Goal: Information Seeking & Learning: Learn about a topic

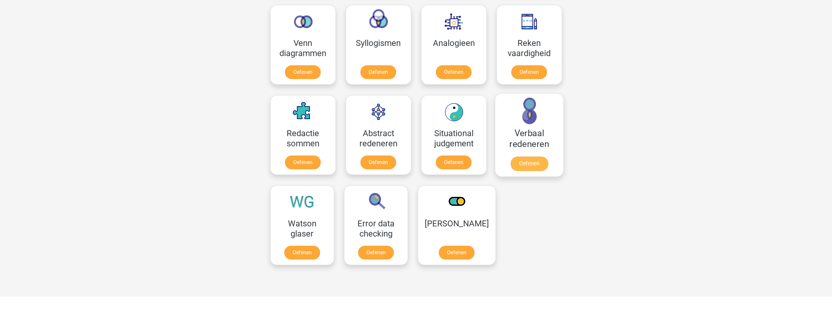
scroll to position [393, 0]
click at [524, 162] on link "Oefenen" at bounding box center [528, 163] width 37 height 14
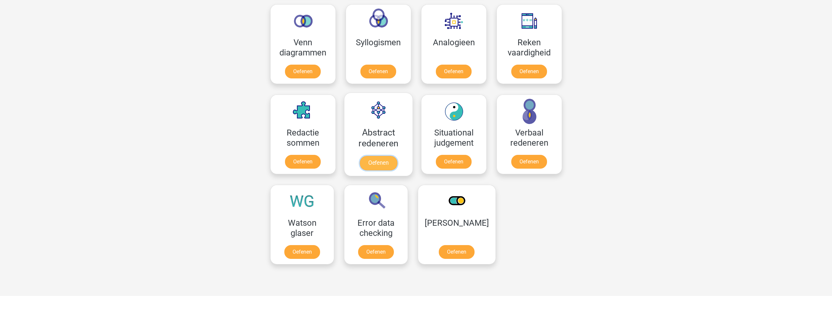
click at [376, 160] on link "Oefenen" at bounding box center [377, 163] width 37 height 14
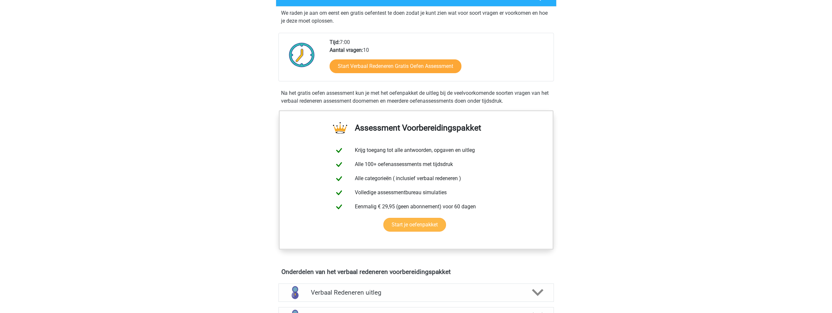
scroll to position [131, 0]
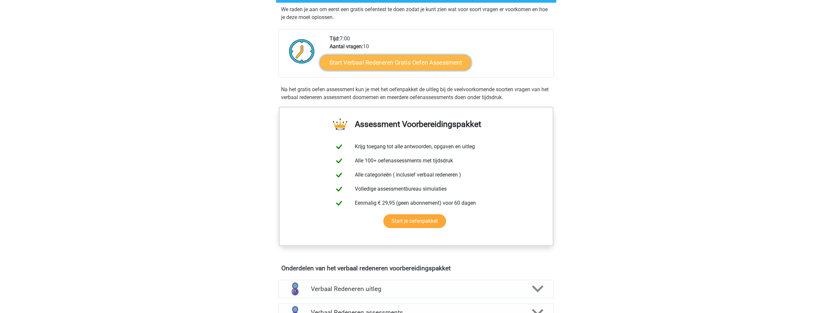
click at [424, 67] on link "Start Verbaal Redeneren Gratis Oefen Assessment" at bounding box center [395, 63] width 151 height 16
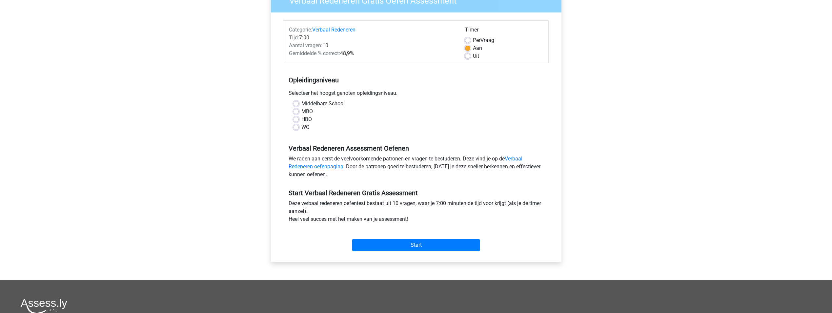
scroll to position [66, 0]
click at [301, 129] on label "WO" at bounding box center [305, 127] width 8 height 8
click at [298, 129] on input "WO" at bounding box center [295, 126] width 5 height 7
radio input "true"
click at [408, 242] on input "Start" at bounding box center [416, 244] width 128 height 12
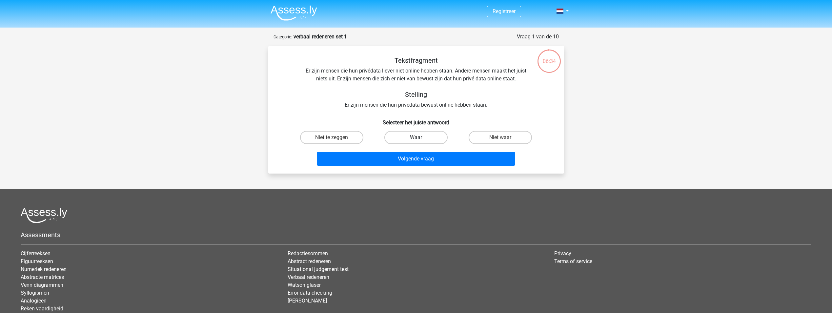
click at [442, 136] on label "Waar" at bounding box center [415, 137] width 63 height 13
click at [420, 137] on input "Waar" at bounding box center [418, 139] width 4 height 4
radio input "true"
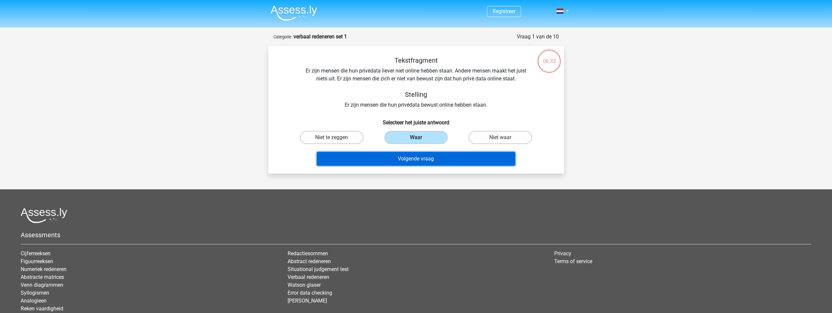
click at [442, 157] on button "Volgende vraag" at bounding box center [416, 159] width 198 height 14
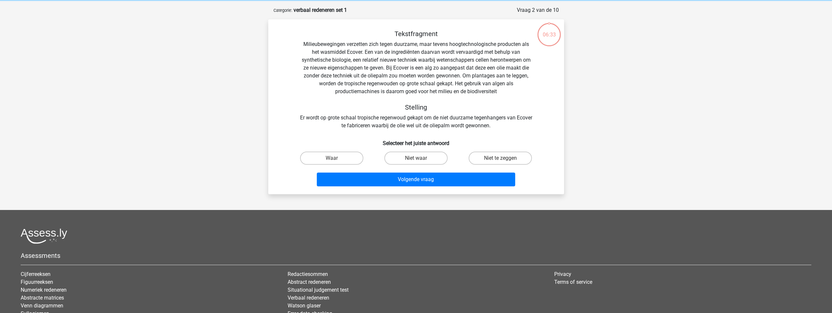
scroll to position [33, 0]
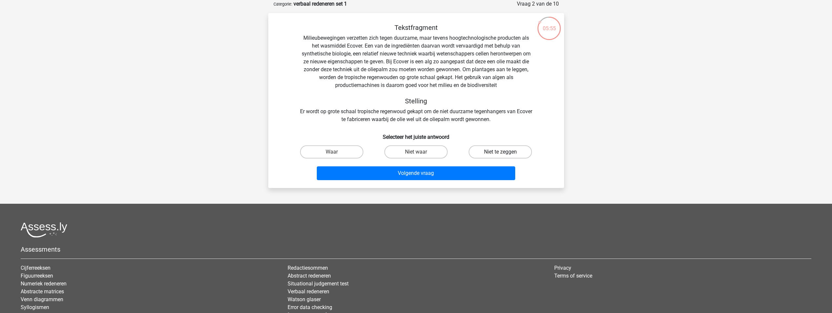
click at [501, 149] on label "Niet te zeggen" at bounding box center [499, 151] width 63 height 13
click at [501, 152] on input "Niet te zeggen" at bounding box center [502, 154] width 4 height 4
radio input "true"
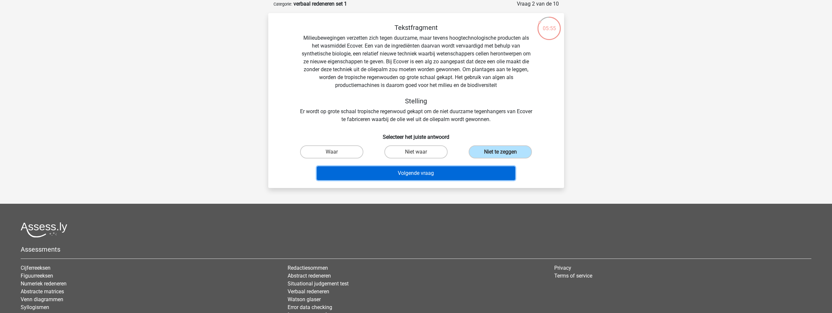
click at [491, 168] on button "Volgende vraag" at bounding box center [416, 173] width 198 height 14
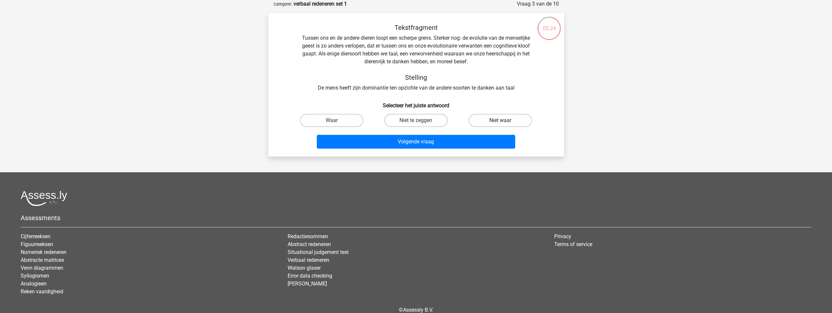
click at [483, 121] on label "Niet waar" at bounding box center [499, 120] width 63 height 13
click at [500, 121] on input "Niet waar" at bounding box center [502, 122] width 4 height 4
radio input "true"
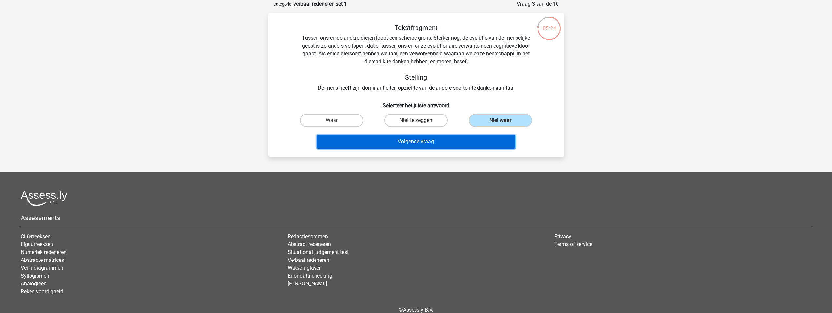
click at [460, 145] on button "Volgende vraag" at bounding box center [416, 142] width 198 height 14
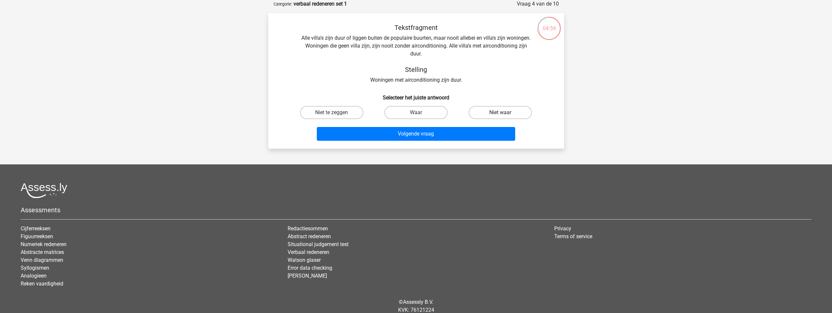
click at [484, 112] on label "Niet waar" at bounding box center [499, 112] width 63 height 13
click at [500, 112] on input "Niet waar" at bounding box center [502, 114] width 4 height 4
radio input "true"
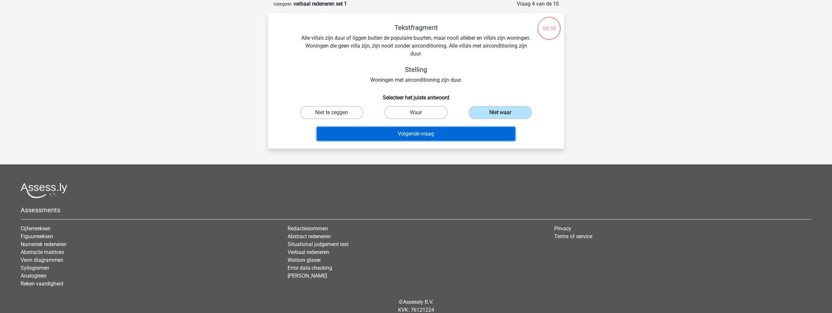
click at [474, 133] on button "Volgende vraag" at bounding box center [416, 134] width 198 height 14
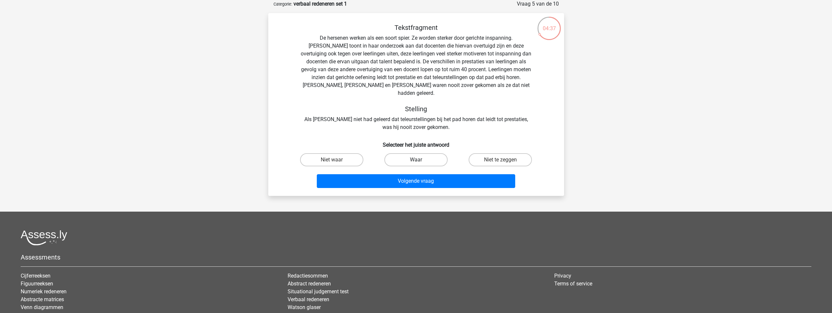
drag, startPoint x: 347, startPoint y: 153, endPoint x: 436, endPoint y: 150, distance: 89.2
click at [441, 151] on div "Niet waar Waar Niet te zeggen" at bounding box center [415, 159] width 253 height 18
click at [430, 153] on label "Waar" at bounding box center [415, 159] width 63 height 13
click at [420, 160] on input "Waar" at bounding box center [418, 162] width 4 height 4
radio input "true"
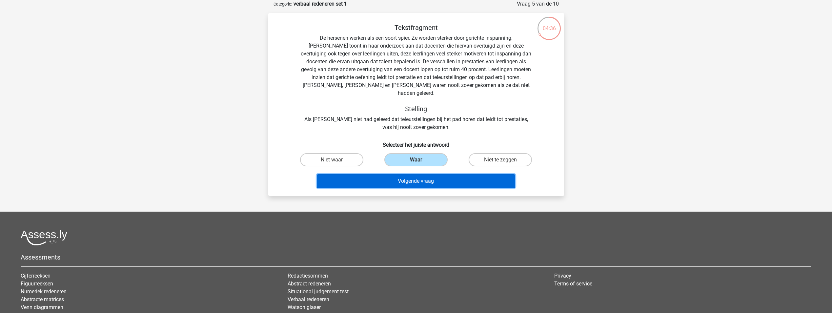
click at [428, 174] on button "Volgende vraag" at bounding box center [416, 181] width 198 height 14
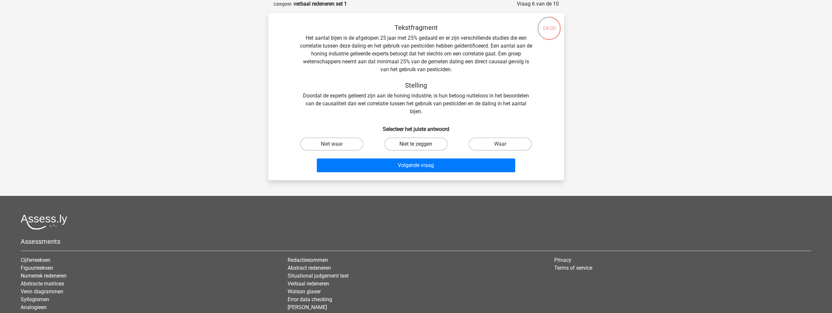
click at [432, 144] on label "Niet te zeggen" at bounding box center [415, 143] width 63 height 13
click at [420, 144] on input "Niet te zeggen" at bounding box center [418, 146] width 4 height 4
radio input "true"
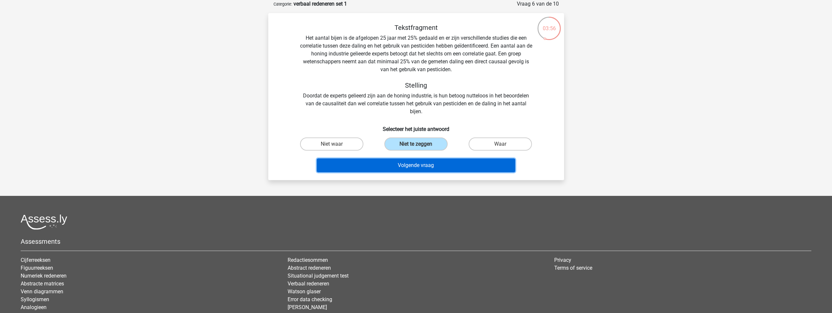
click at [433, 166] on button "Volgende vraag" at bounding box center [416, 165] width 198 height 14
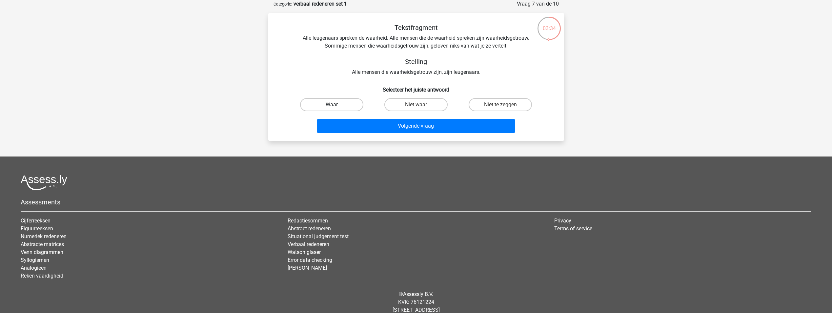
click at [351, 108] on label "Waar" at bounding box center [331, 104] width 63 height 13
click at [336, 108] on input "Waar" at bounding box center [333, 107] width 4 height 4
radio input "true"
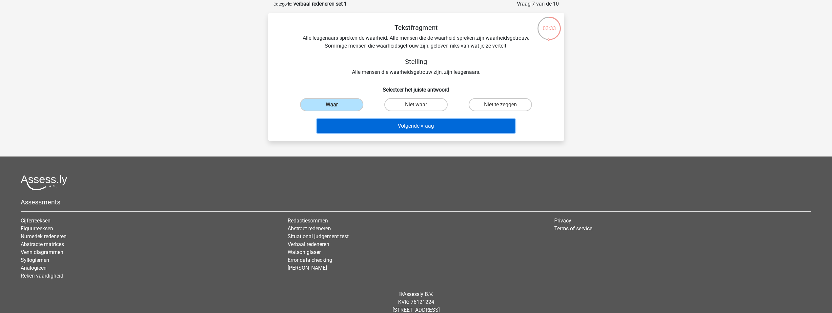
click at [376, 123] on button "Volgende vraag" at bounding box center [416, 126] width 198 height 14
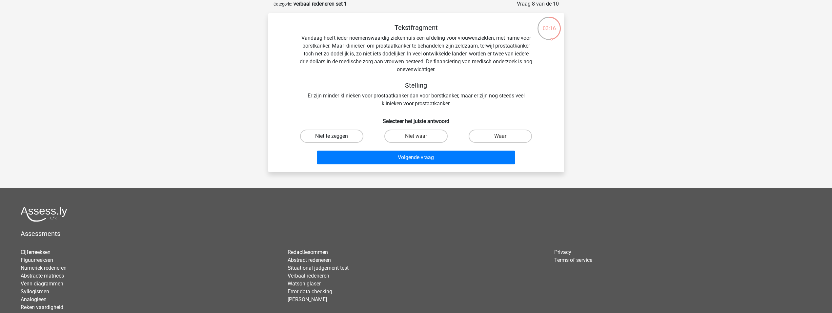
click at [345, 136] on label "Niet te zeggen" at bounding box center [331, 135] width 63 height 13
click at [336, 136] on input "Niet te zeggen" at bounding box center [333, 138] width 4 height 4
radio input "true"
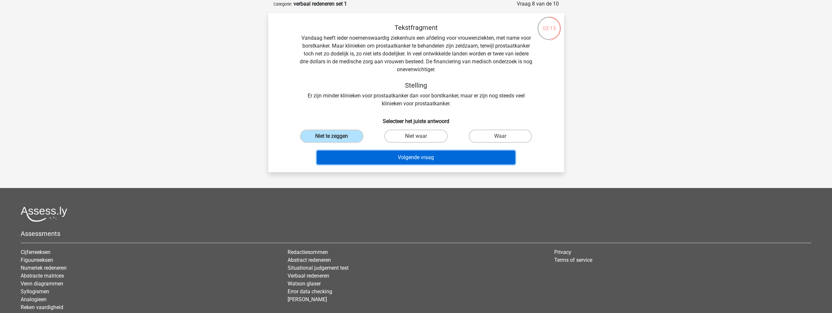
click at [383, 161] on button "Volgende vraag" at bounding box center [416, 157] width 198 height 14
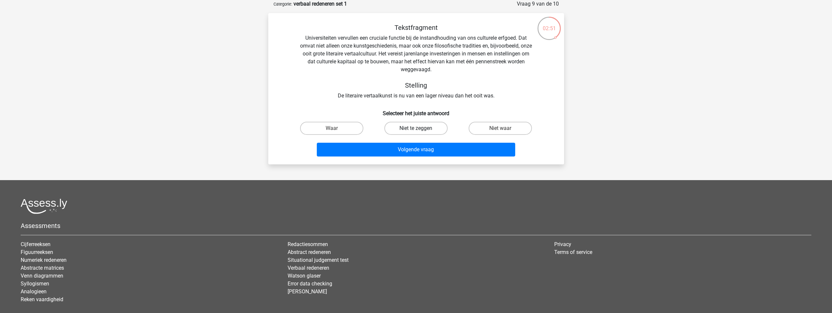
click at [406, 127] on label "Niet te zeggen" at bounding box center [415, 128] width 63 height 13
click at [416, 128] on input "Niet te zeggen" at bounding box center [418, 130] width 4 height 4
radio input "true"
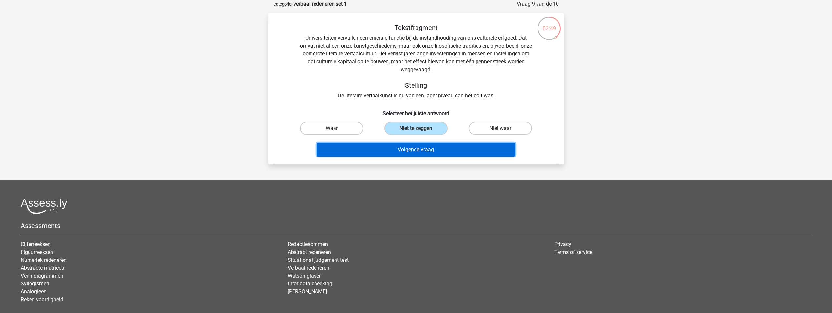
click at [405, 147] on button "Volgende vraag" at bounding box center [416, 150] width 198 height 14
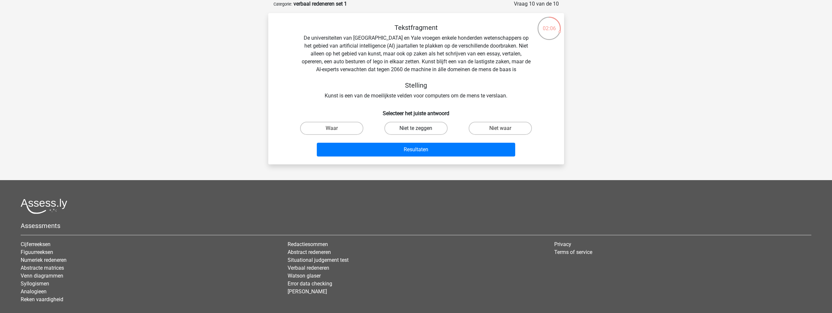
click at [424, 127] on label "Niet te zeggen" at bounding box center [415, 128] width 63 height 13
click at [420, 128] on input "Niet te zeggen" at bounding box center [418, 130] width 4 height 4
radio input "true"
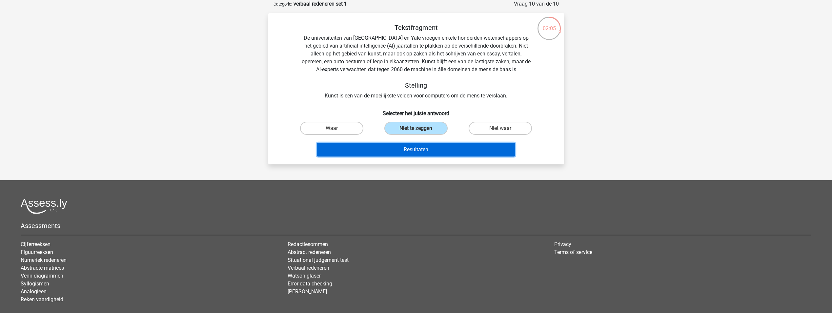
click at [446, 151] on button "Resultaten" at bounding box center [416, 150] width 198 height 14
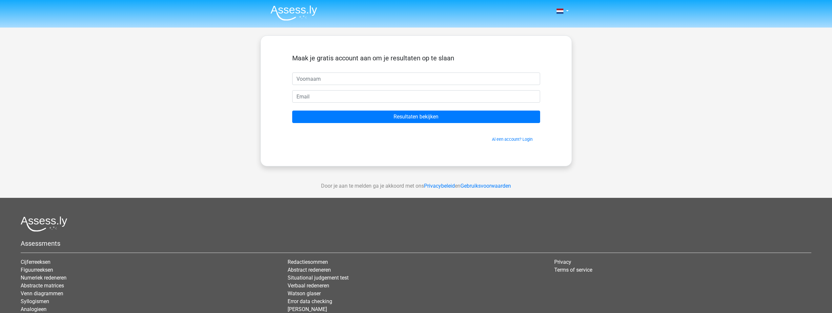
click at [358, 79] on input "text" at bounding box center [416, 78] width 248 height 12
type input "[PERSON_NAME]"
click at [349, 98] on input "email" at bounding box center [416, 96] width 248 height 12
drag, startPoint x: 378, startPoint y: 95, endPoint x: 319, endPoint y: 101, distance: 58.6
click at [319, 101] on input "[EMAIL_ADDRESS][DOMAIN_NAME]" at bounding box center [416, 96] width 248 height 12
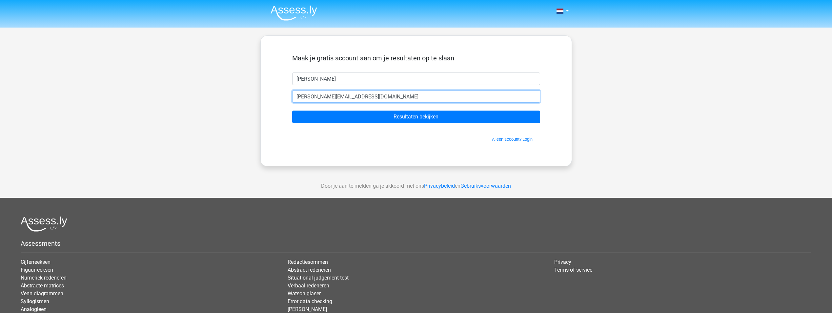
type input "[PERSON_NAME][EMAIL_ADDRESS][DOMAIN_NAME]"
click at [448, 145] on div "Maak je gratis account aan om je resultaten op te slaan berend [EMAIL_ADDRESS][…" at bounding box center [415, 100] width 279 height 99
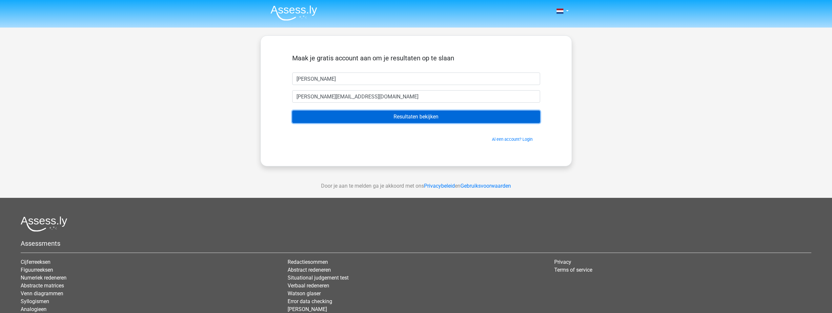
click at [390, 113] on input "Resultaten bekijken" at bounding box center [416, 116] width 248 height 12
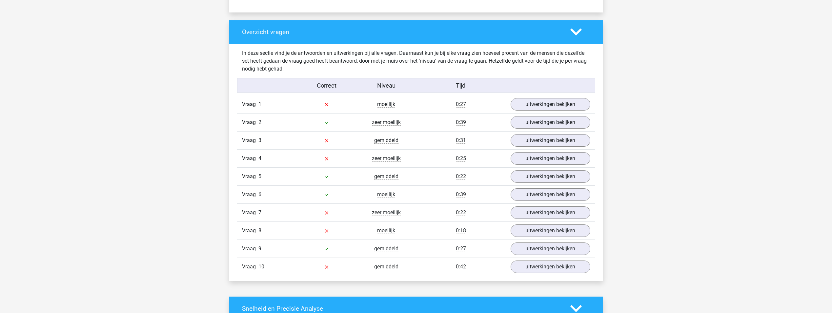
scroll to position [459, 0]
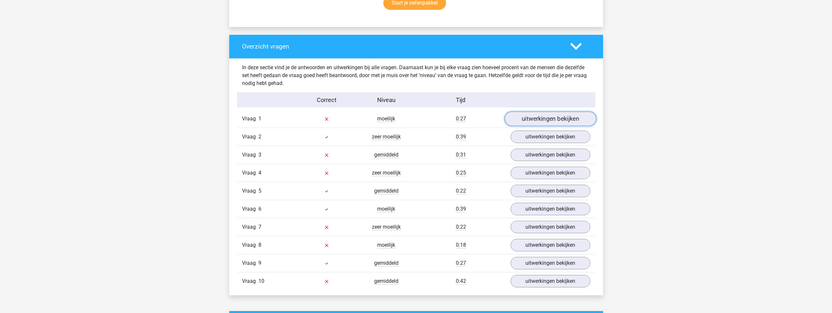
click at [553, 118] on link "uitwerkingen bekijken" at bounding box center [549, 118] width 91 height 14
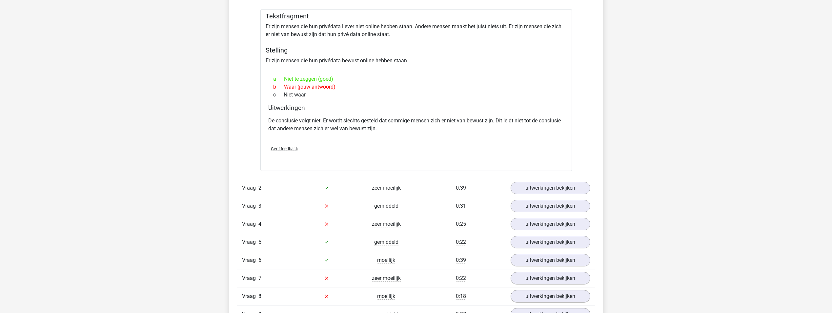
scroll to position [623, 0]
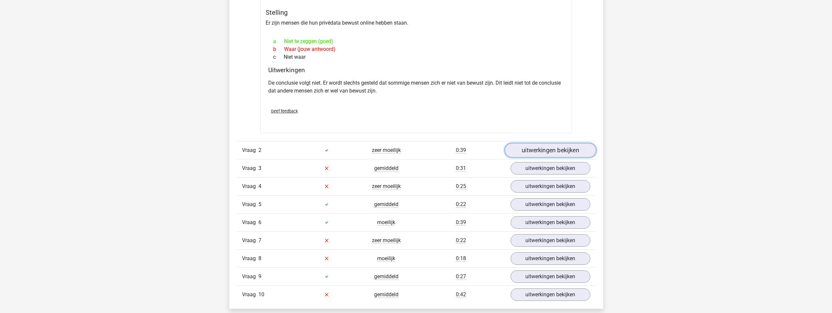
click at [546, 148] on link "uitwerkingen bekijken" at bounding box center [549, 150] width 91 height 14
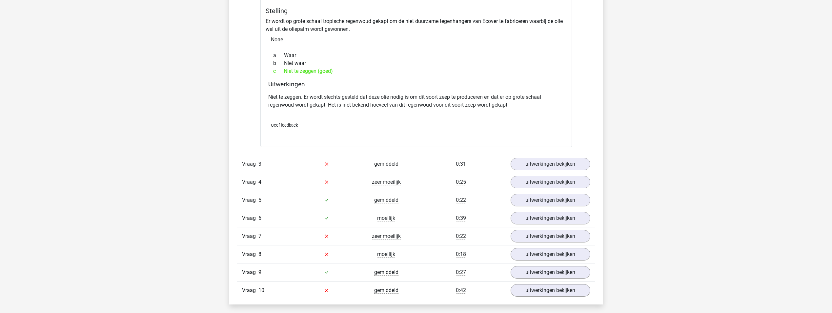
scroll to position [852, 0]
click at [541, 161] on link "uitwerkingen bekijken" at bounding box center [549, 163] width 91 height 14
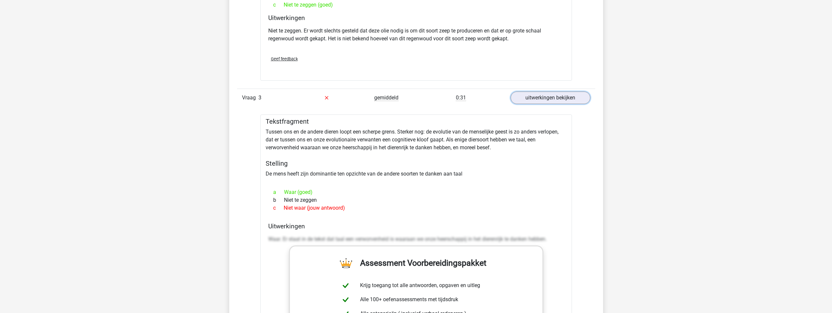
scroll to position [918, 0]
click at [559, 101] on link "uitwerkingen bekijken" at bounding box center [549, 97] width 91 height 14
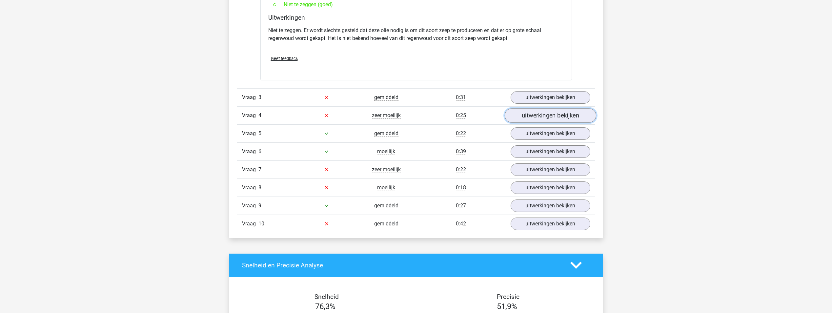
click at [542, 118] on link "uitwerkingen bekijken" at bounding box center [549, 115] width 91 height 14
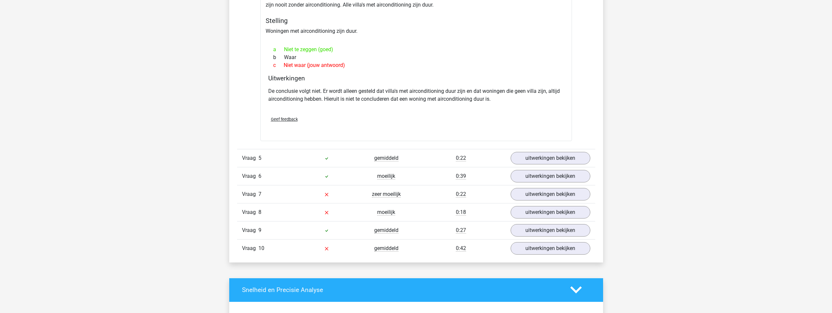
scroll to position [1082, 0]
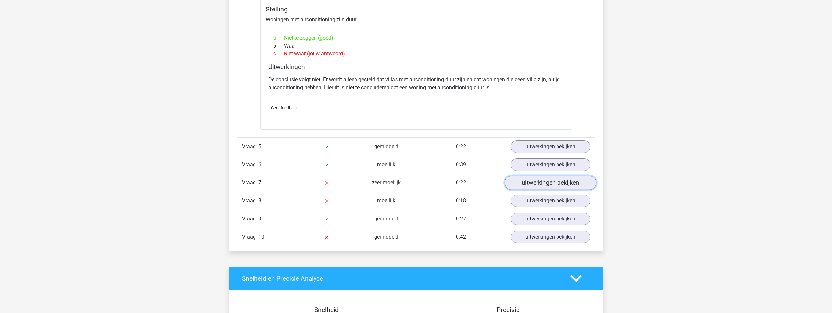
click at [528, 183] on link "uitwerkingen bekijken" at bounding box center [549, 182] width 91 height 14
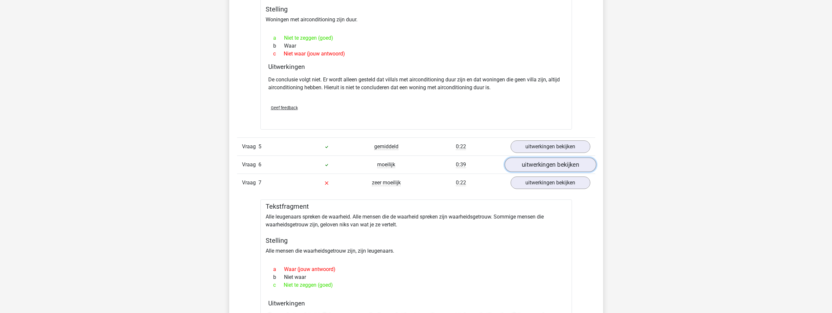
click at [536, 164] on link "uitwerkingen bekijken" at bounding box center [549, 164] width 91 height 14
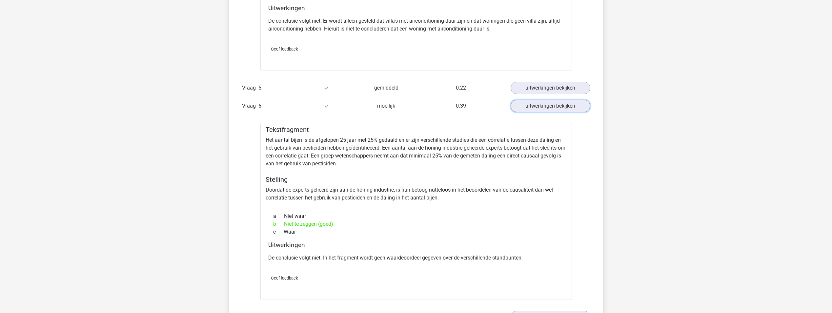
scroll to position [1147, 0]
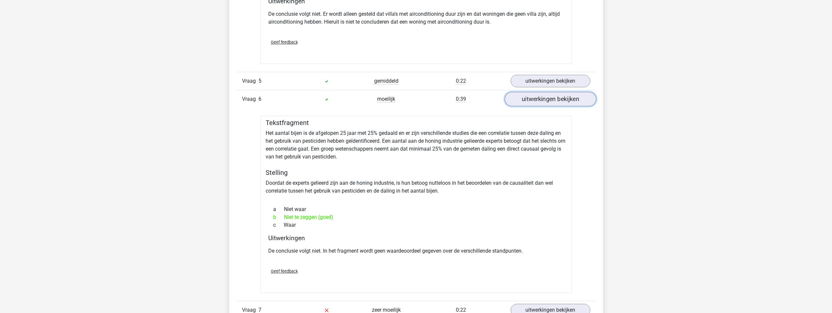
click at [539, 94] on link "uitwerkingen bekijken" at bounding box center [549, 99] width 91 height 14
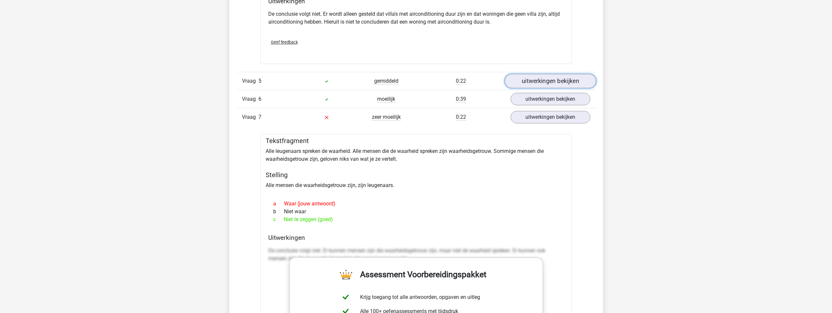
click at [541, 82] on link "uitwerkingen bekijken" at bounding box center [549, 81] width 91 height 14
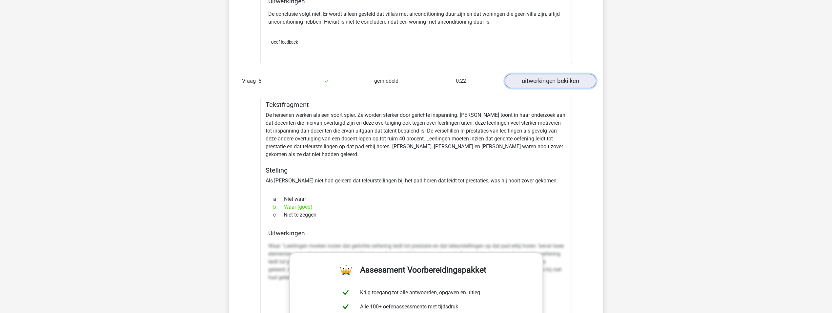
click at [542, 82] on link "uitwerkingen bekijken" at bounding box center [549, 81] width 91 height 14
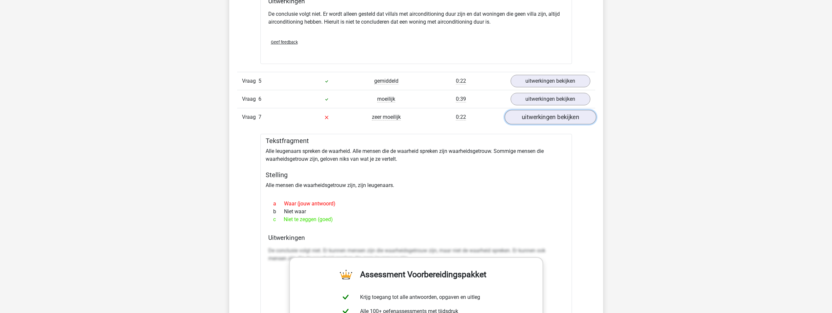
click at [534, 117] on link "uitwerkingen bekijken" at bounding box center [549, 117] width 91 height 14
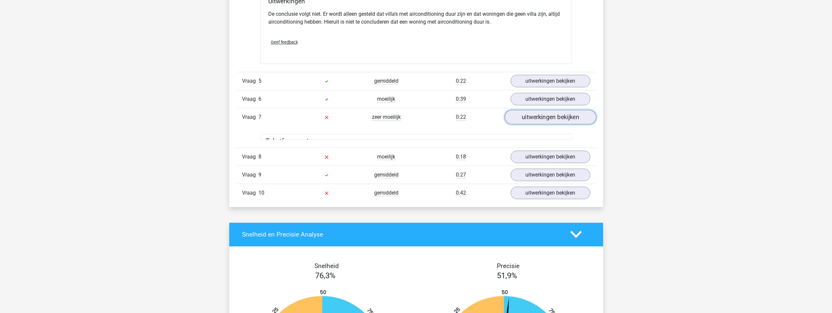
click at [534, 117] on link "uitwerkingen bekijken" at bounding box center [549, 117] width 91 height 14
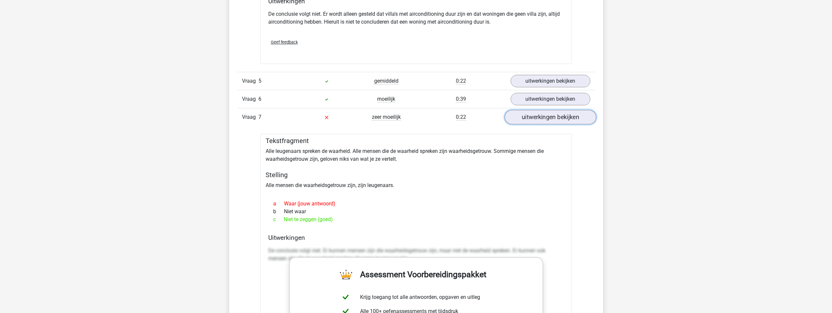
click at [555, 119] on link "uitwerkingen bekijken" at bounding box center [549, 117] width 91 height 14
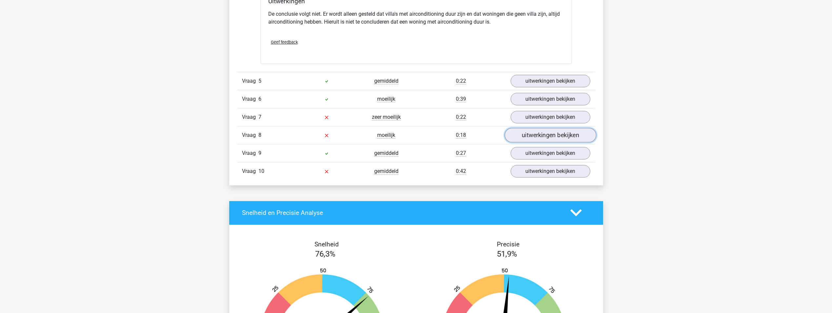
click at [545, 139] on link "uitwerkingen bekijken" at bounding box center [549, 135] width 91 height 14
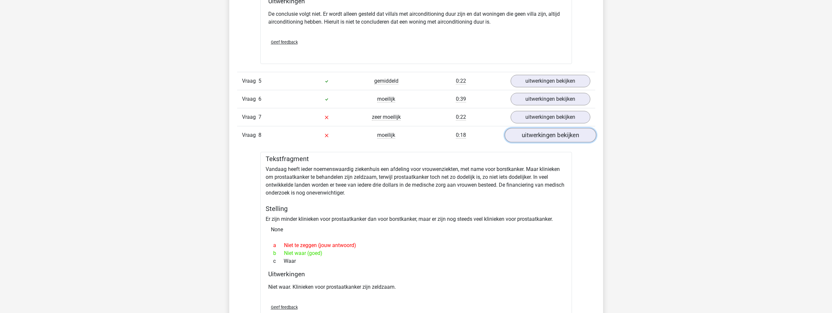
click at [545, 139] on link "uitwerkingen bekijken" at bounding box center [549, 135] width 91 height 14
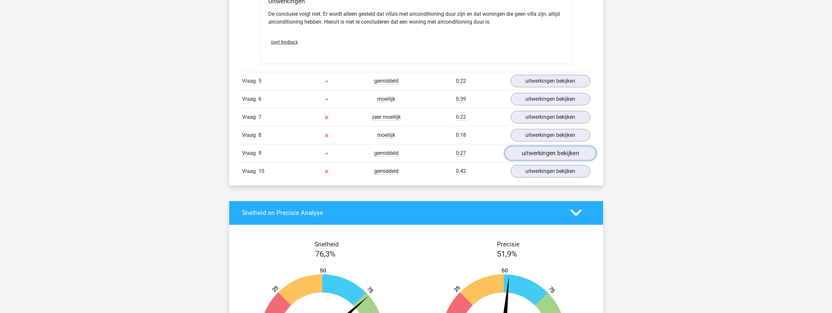
click at [546, 152] on link "uitwerkingen bekijken" at bounding box center [549, 153] width 91 height 14
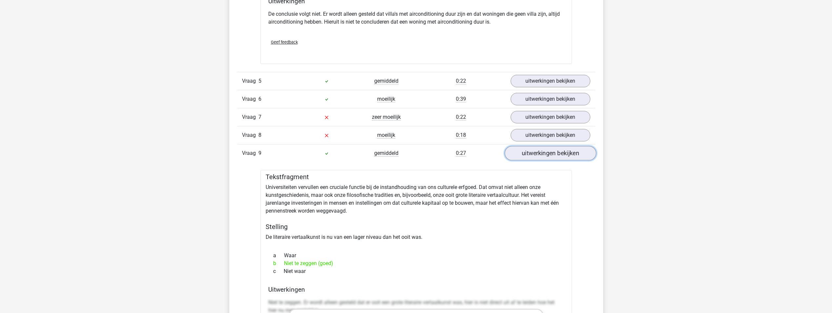
click at [546, 152] on link "uitwerkingen bekijken" at bounding box center [549, 153] width 91 height 14
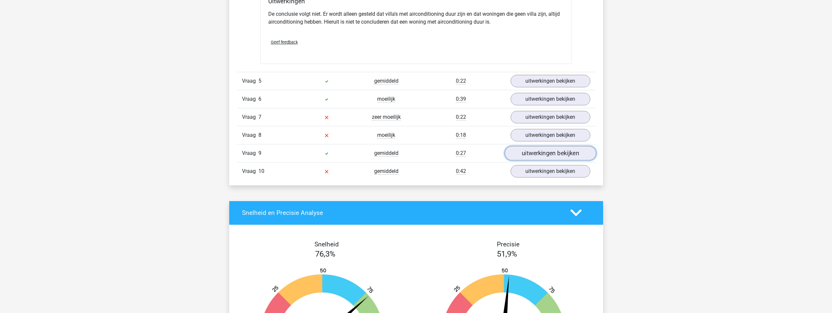
click at [547, 154] on link "uitwerkingen bekijken" at bounding box center [549, 153] width 91 height 14
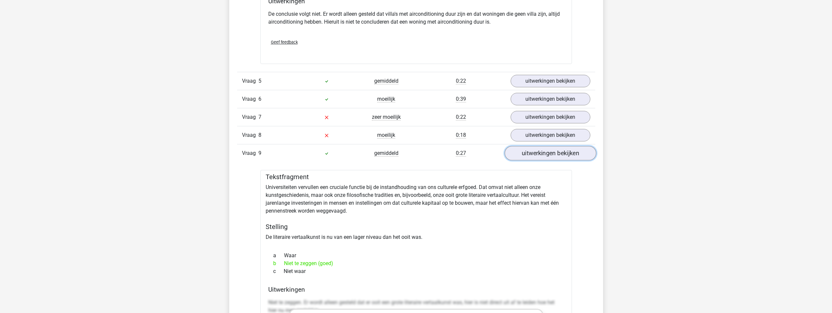
click at [547, 154] on link "uitwerkingen bekijken" at bounding box center [549, 153] width 91 height 14
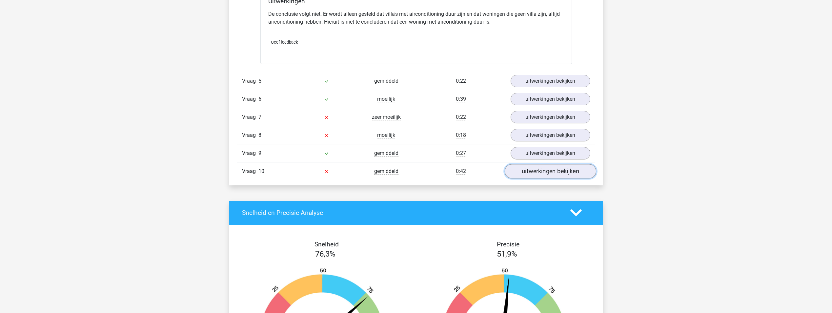
click at [541, 171] on link "uitwerkingen bekijken" at bounding box center [549, 171] width 91 height 14
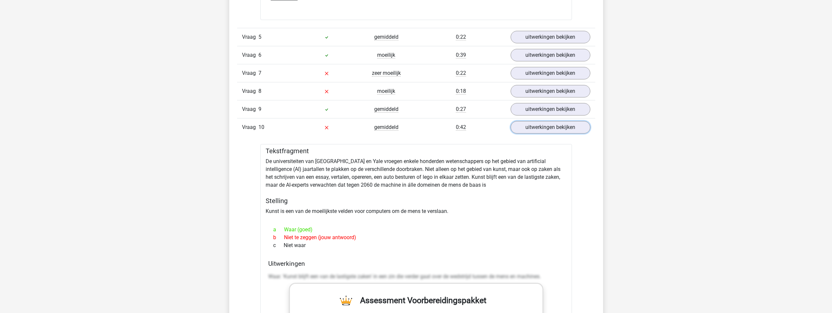
scroll to position [1246, 0]
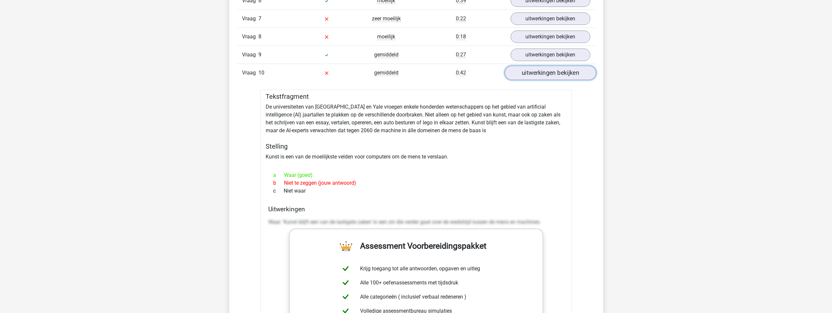
click at [564, 74] on link "uitwerkingen bekijken" at bounding box center [549, 73] width 91 height 14
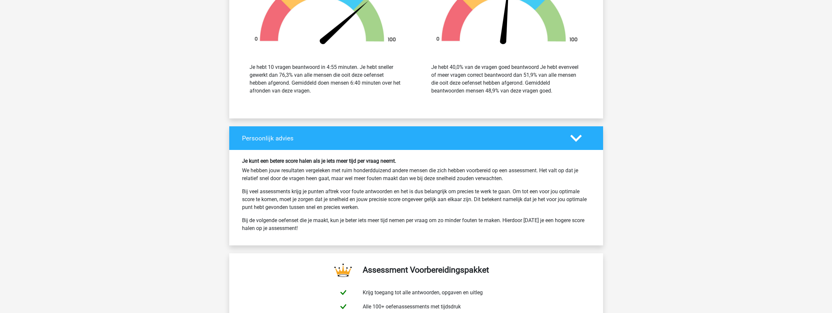
scroll to position [1475, 0]
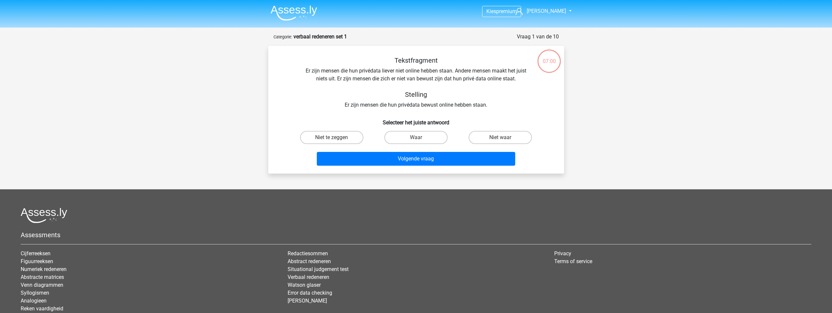
scroll to position [33, 0]
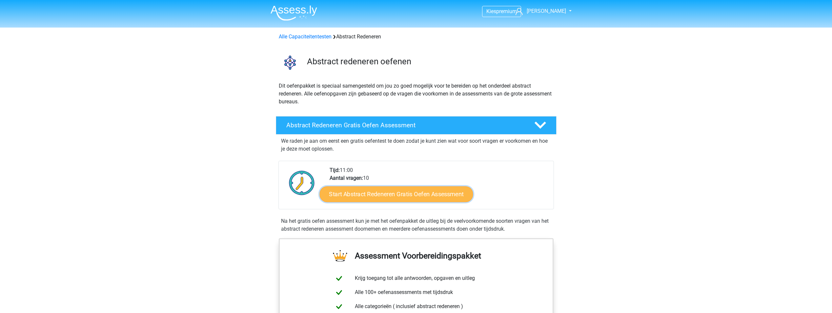
click at [381, 191] on link "Start Abstract Redeneren Gratis Oefen Assessment" at bounding box center [395, 194] width 153 height 16
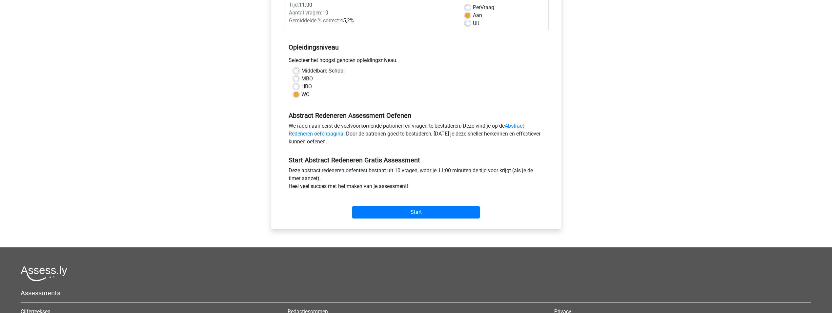
scroll to position [98, 0]
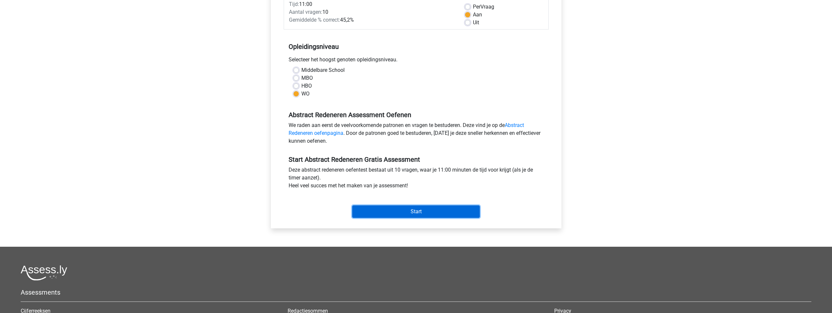
click at [435, 205] on input "Start" at bounding box center [416, 211] width 128 height 12
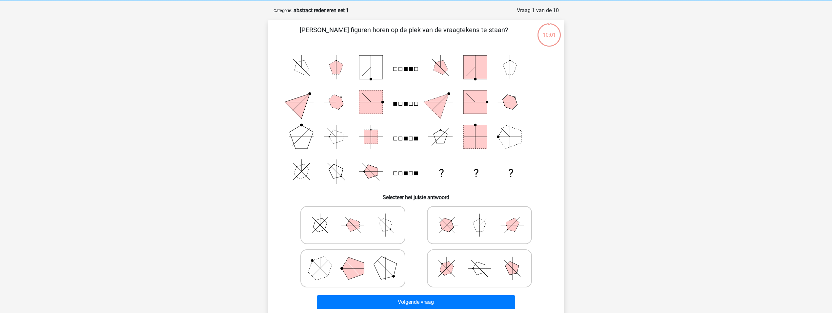
scroll to position [66, 0]
